Goal: Communication & Community: Ask a question

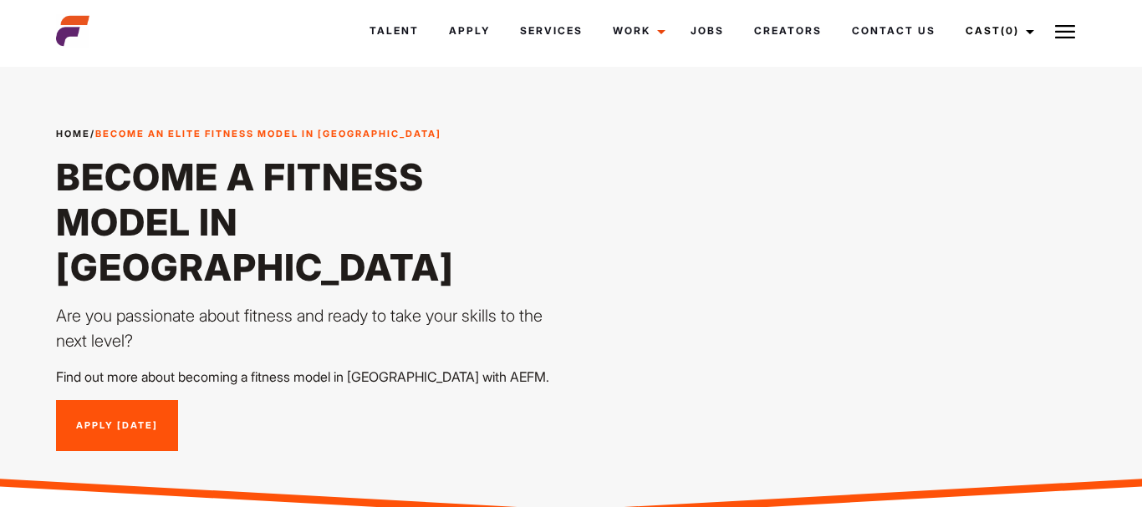
click at [1049, 359] on div "Home / Become an Elite Fitness Model in Melbourne Become a Fitness Model in Ben…" at bounding box center [571, 289] width 1051 height 405
click at [370, 32] on link "Talent" at bounding box center [393, 30] width 79 height 45
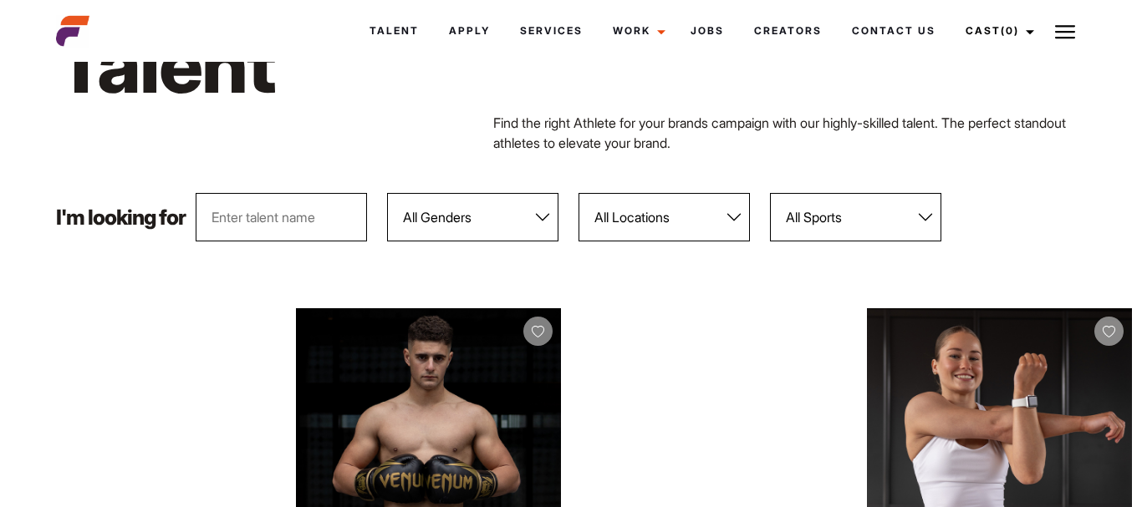
scroll to position [85, 0]
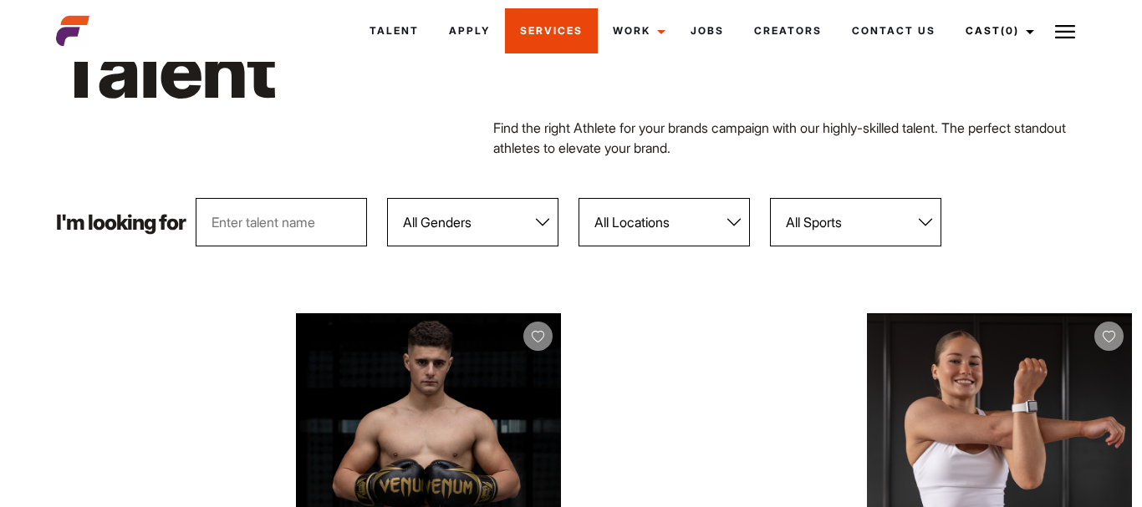
click at [528, 34] on link "Services" at bounding box center [551, 30] width 93 height 45
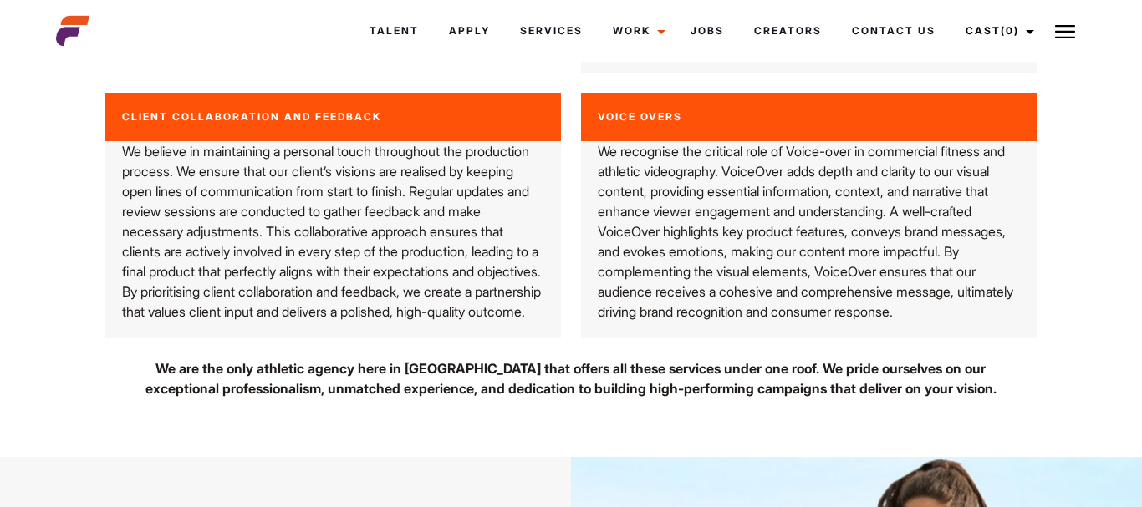
scroll to position [3723, 0]
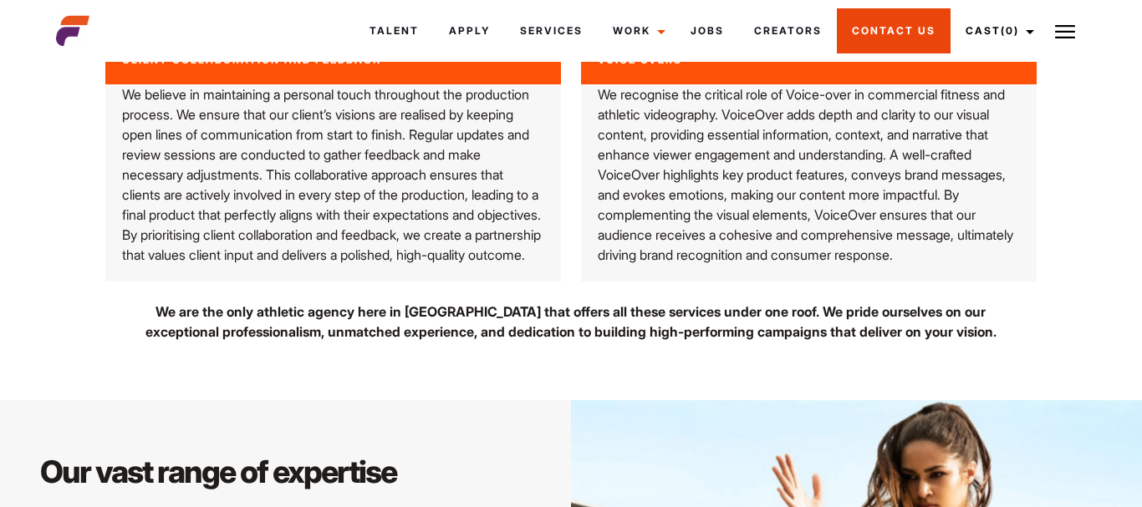
click at [888, 23] on link "Contact Us" at bounding box center [894, 30] width 114 height 45
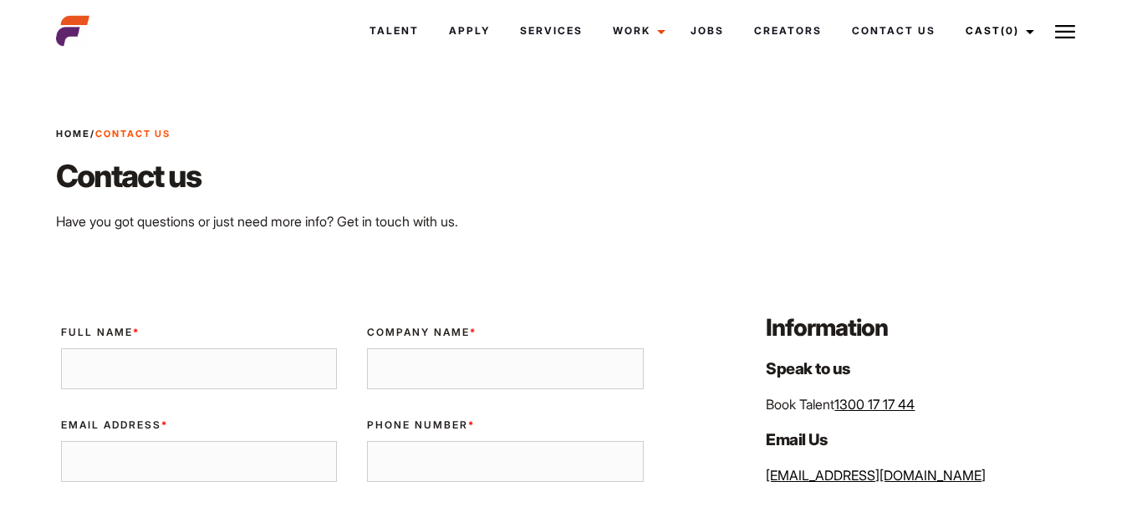
click at [140, 361] on input "Full Name *" at bounding box center [199, 370] width 277 height 42
click at [78, 372] on input "danielle" at bounding box center [199, 370] width 277 height 42
click at [128, 373] on input "Danielle" at bounding box center [199, 370] width 277 height 42
type input "Danielle Robertson"
click at [232, 472] on input "Email Address *" at bounding box center [199, 462] width 277 height 42
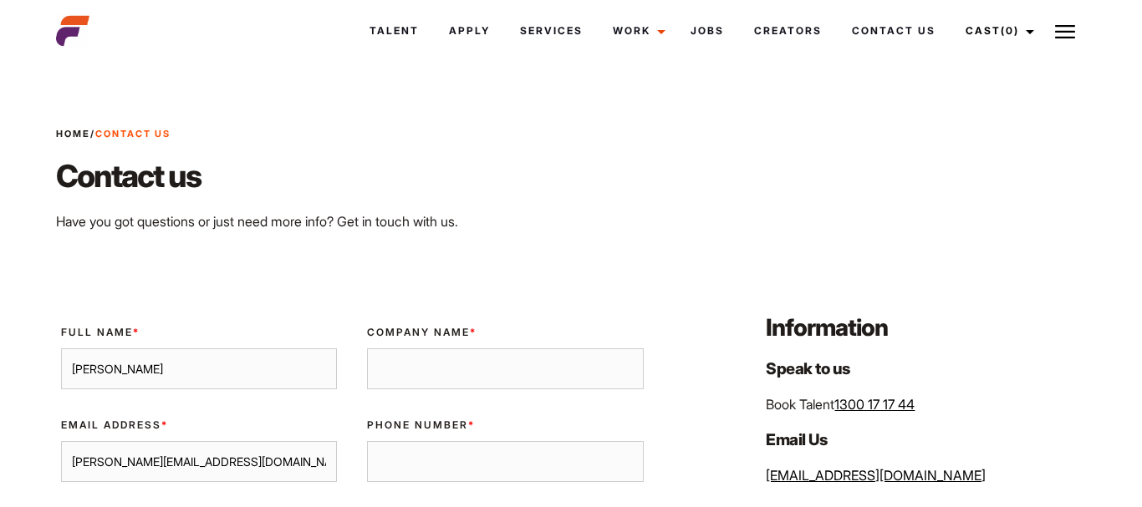
type input "danielle@thegrazingtrail.com.au"
click at [414, 467] on input "Phone Number *" at bounding box center [505, 462] width 277 height 42
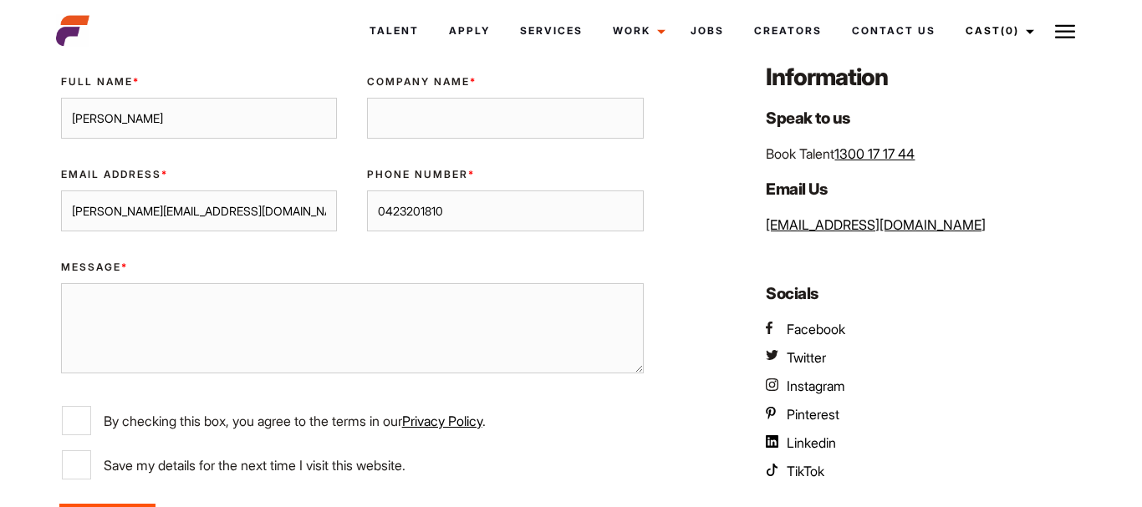
scroll to position [298, 0]
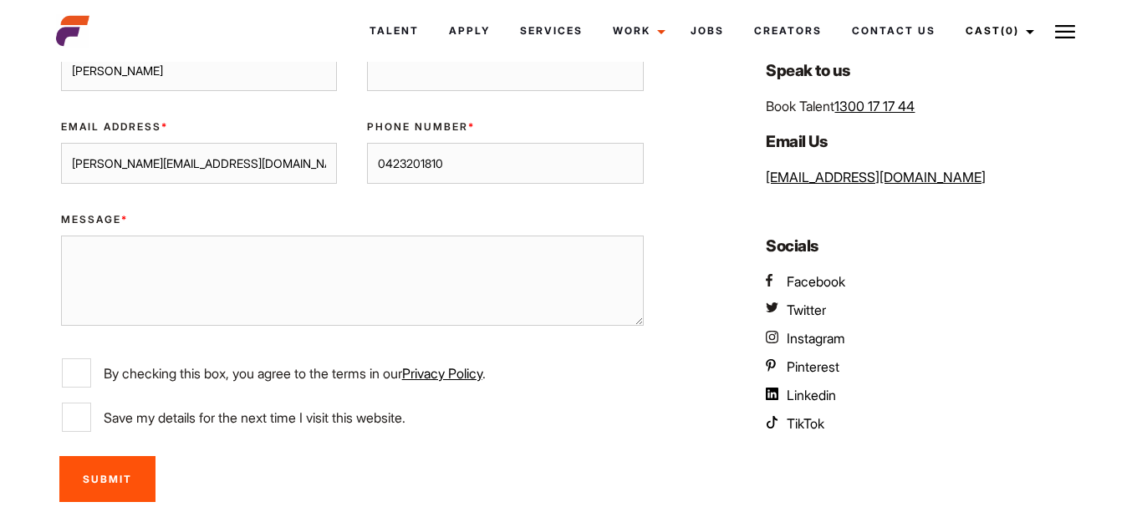
type input "0423201810"
click at [166, 247] on textarea "Message *" at bounding box center [352, 281] width 583 height 90
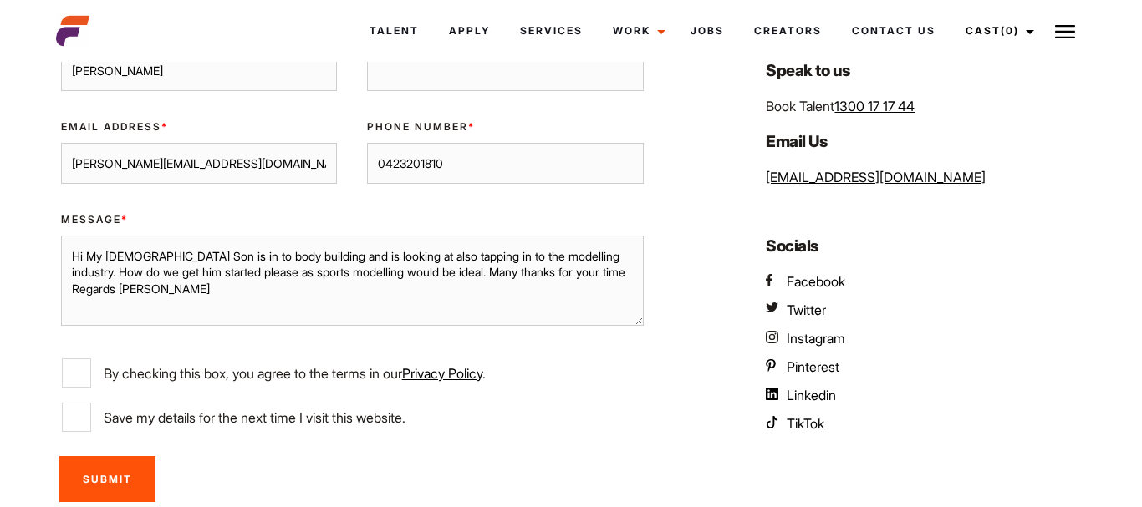
type textarea "Hi My 16 year old Son is in to body building and is looking at also tapping in …"
click at [81, 363] on input "By checking this box, you agree to the terms in our Privacy Policy ." at bounding box center [76, 373] width 29 height 29
checkbox input "true"
click at [98, 468] on input "Submit" at bounding box center [107, 479] width 96 height 46
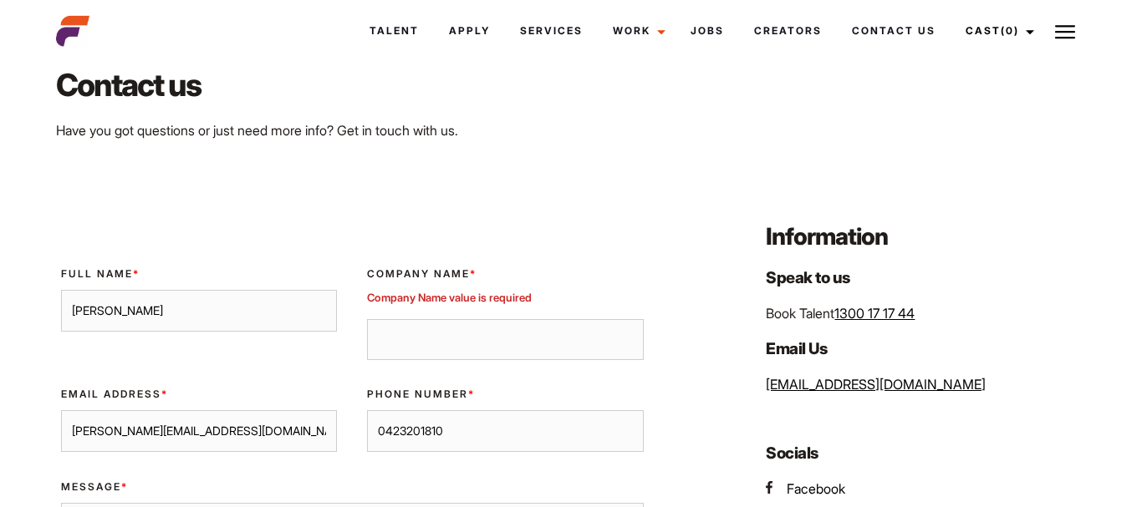
scroll to position [90, 0]
click at [451, 340] on input "Company Name *" at bounding box center [505, 341] width 277 height 42
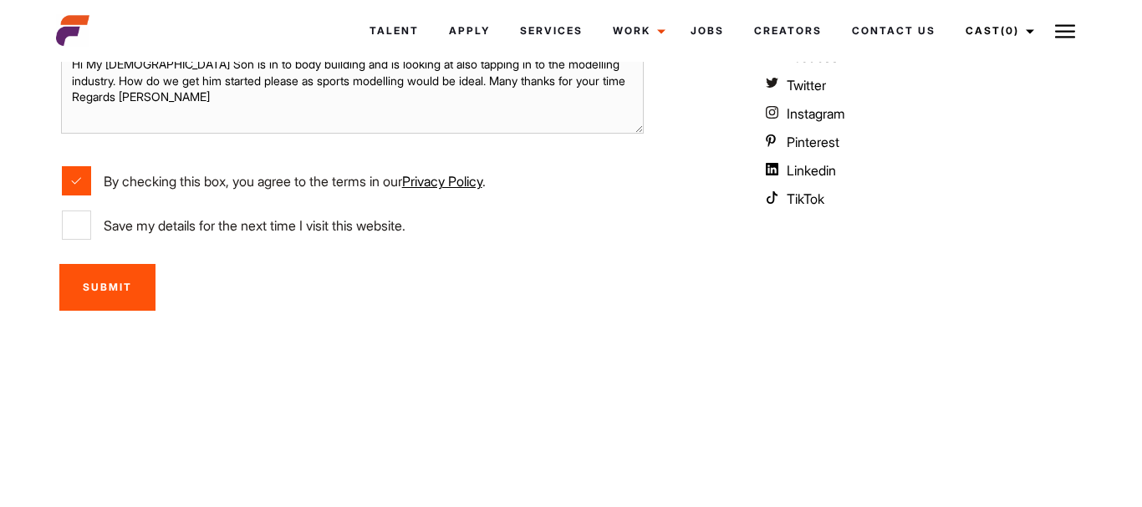
scroll to position [560, 0]
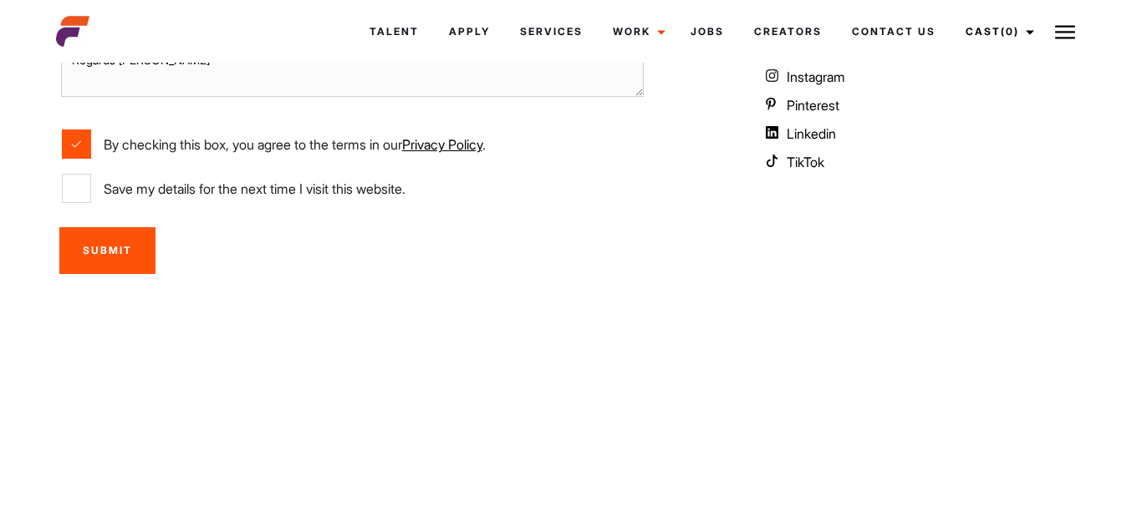
type input "xxxxxxxxxxxxxxxxxxxx"
click at [106, 247] on input "Submit" at bounding box center [107, 250] width 96 height 46
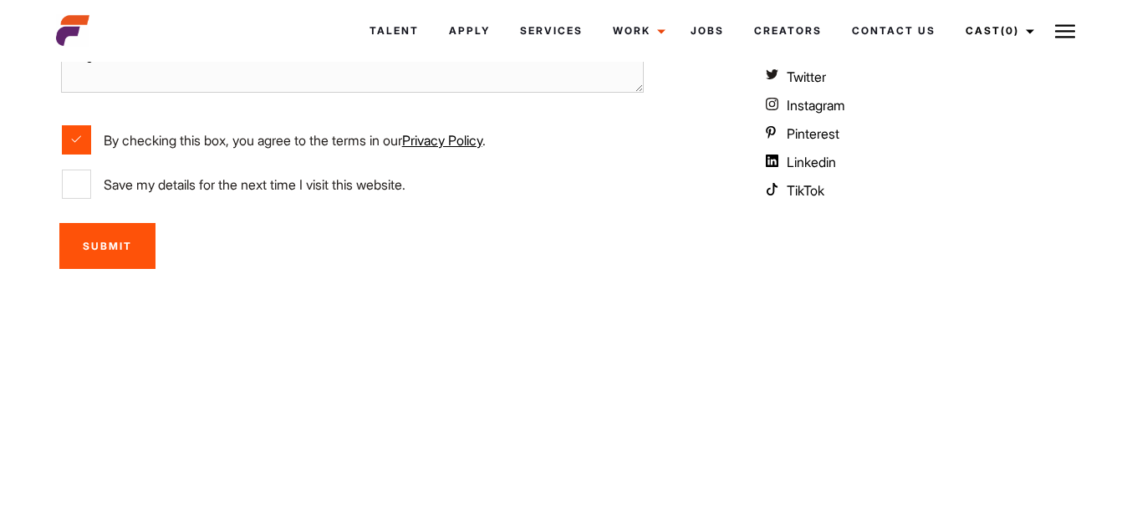
scroll to position [527, 0]
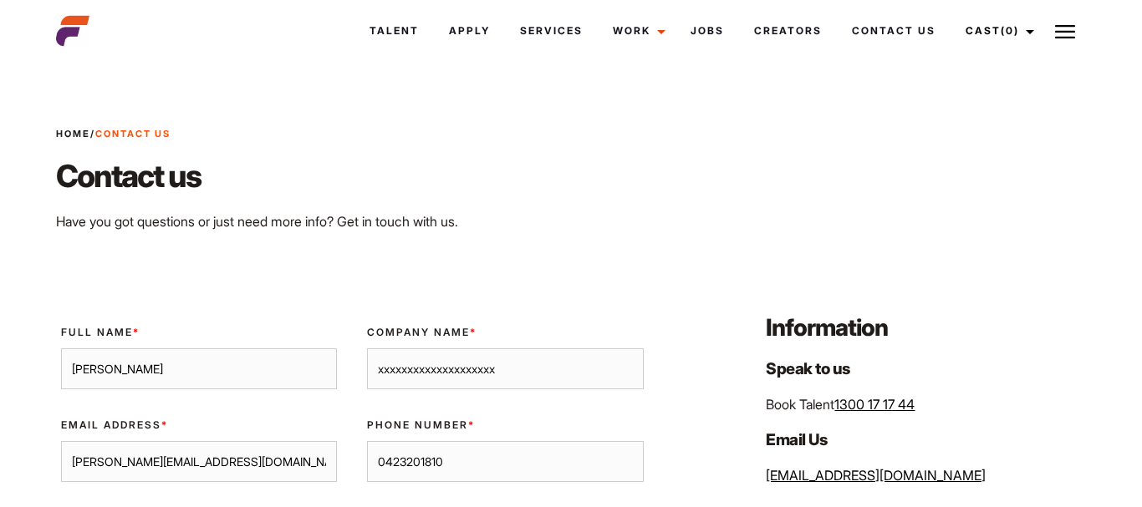
scroll to position [527, 0]
